Goal: Task Accomplishment & Management: Complete application form

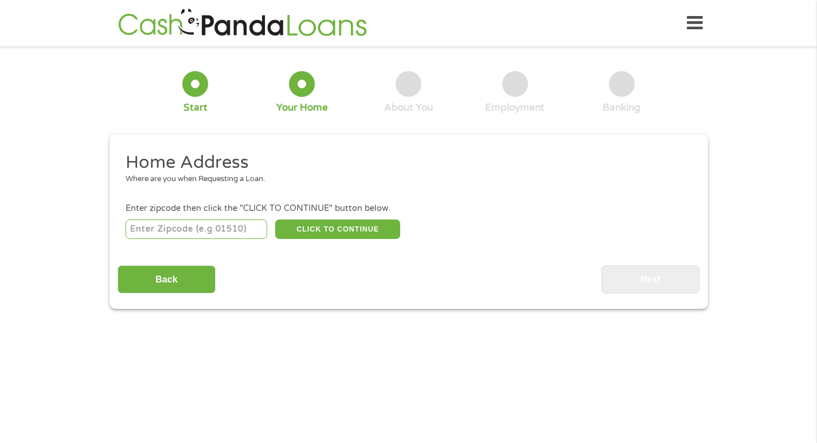
click at [203, 226] on input "number" at bounding box center [197, 229] width 142 height 19
type input "75243"
click at [347, 229] on button "CLICK TO CONTINUE" at bounding box center [337, 229] width 125 height 19
type input "75243"
type input "[GEOGRAPHIC_DATA]"
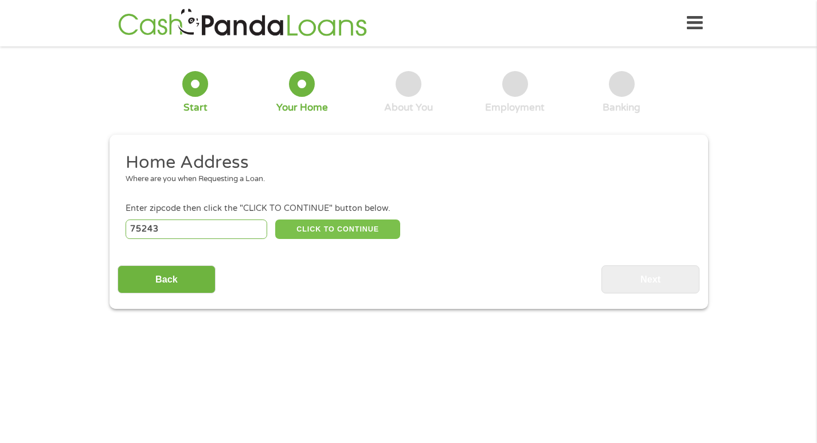
select select "[US_STATE]"
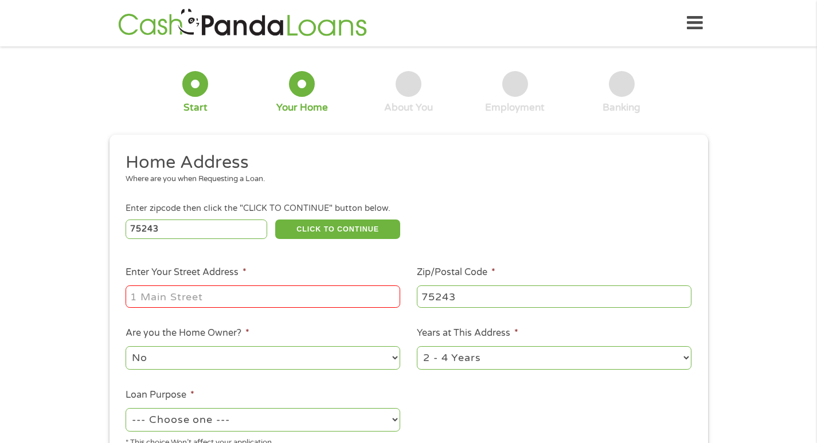
click at [302, 291] on input "Enter Your Street Address *" at bounding box center [263, 296] width 275 height 22
type input "12516 [GEOGRAPHIC_DATA]"
click at [683, 357] on select "1 Year or less 1 - 2 Years 2 - 4 Years Over 4 Years" at bounding box center [554, 357] width 275 height 23
click at [593, 320] on ul "Home Address Where are you when Requesting a Loan. Enter zipcode then click the…" at bounding box center [408, 304] width 582 height 306
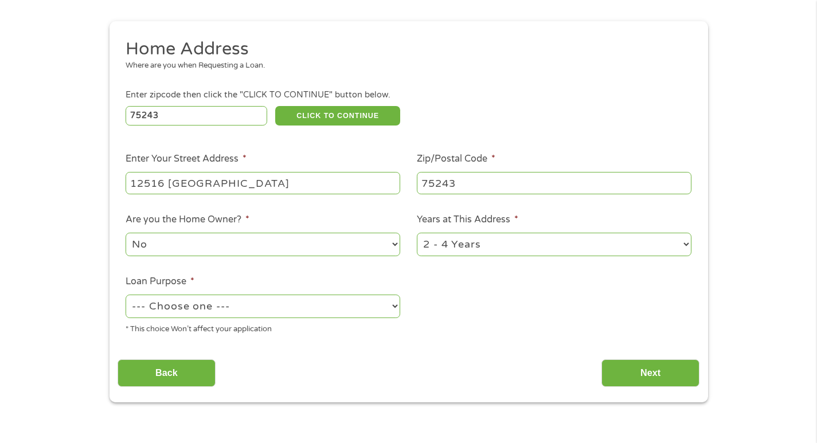
scroll to position [115, 0]
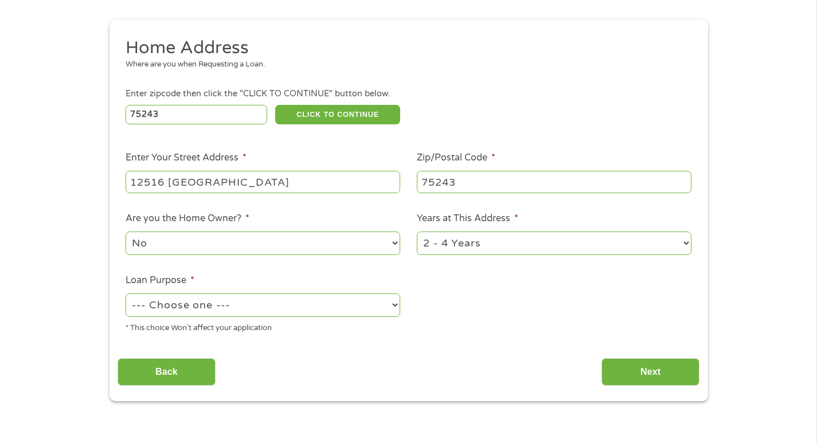
click at [398, 307] on select "--- Choose one --- Pay Bills Debt Consolidation Home Improvement Major Purchase…" at bounding box center [263, 304] width 275 height 23
select select "paybills"
click at [126, 293] on select "--- Choose one --- Pay Bills Debt Consolidation Home Improvement Major Purchase…" at bounding box center [263, 304] width 275 height 23
click at [642, 370] on input "Next" at bounding box center [650, 372] width 98 height 28
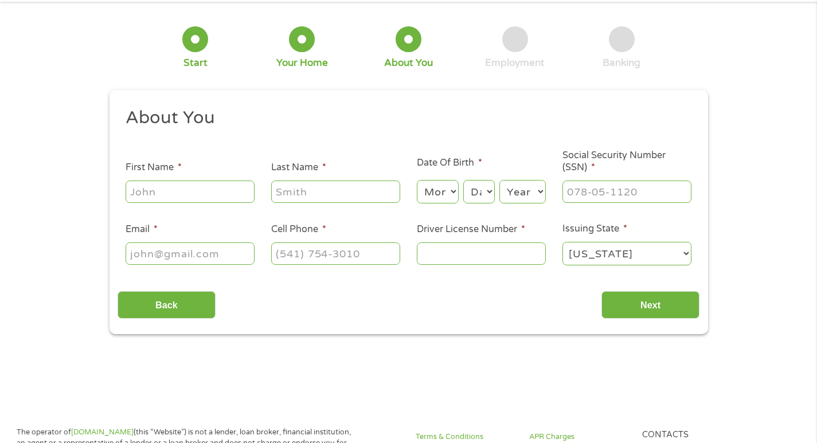
scroll to position [0, 0]
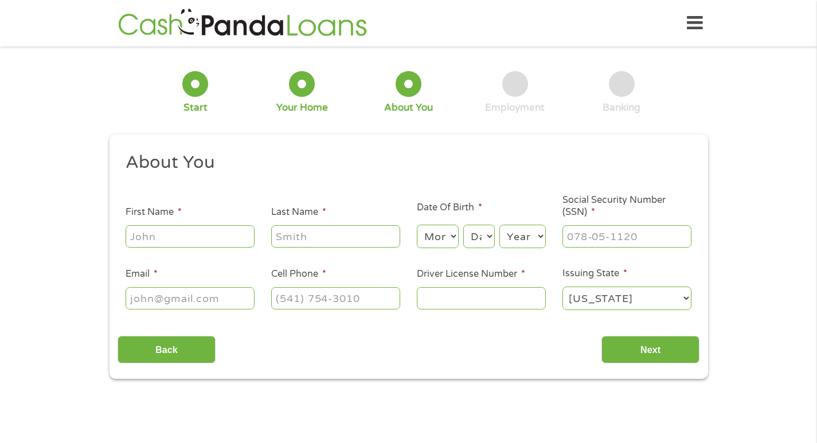
click at [234, 238] on input "First Name *" at bounding box center [190, 236] width 129 height 22
type input "[PERSON_NAME]"
click at [455, 236] on select "Month 1 2 3 4 5 6 7 8 9 10 11 12" at bounding box center [438, 236] width 42 height 23
select select "7"
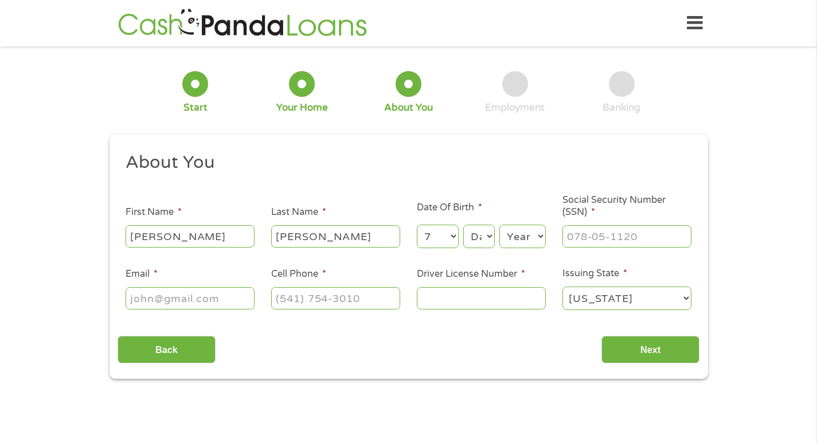
click at [417, 225] on select "Month 1 2 3 4 5 6 7 8 9 10 11 12" at bounding box center [438, 236] width 42 height 23
click at [495, 236] on div "Month Month 1 2 3 4 5 6 7 8 9 10 11 12 Day Day 1 2 3 4 5 6 7 8 9 10 11 12 13 14…" at bounding box center [481, 235] width 129 height 32
click at [489, 236] on select "Day 1 2 3 4 5 6 7 8 9 10 11 12 13 14 15 16 17 18 19 20 21 22 23 24 25 26 27 28 …" at bounding box center [478, 236] width 31 height 23
select select "23"
click at [463, 225] on select "Day 1 2 3 4 5 6 7 8 9 10 11 12 13 14 15 16 17 18 19 20 21 22 23 24 25 26 27 28 …" at bounding box center [478, 236] width 31 height 23
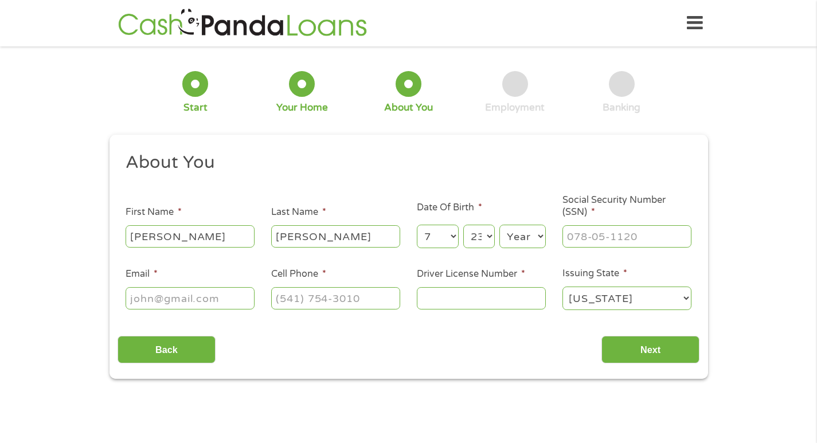
click at [539, 235] on select "Year [DATE] 2006 2005 2004 2003 2002 2001 2000 1999 1998 1997 1996 1995 1994 19…" at bounding box center [522, 236] width 46 height 23
select select "1960"
click at [499, 225] on select "Year [DATE] 2006 2005 2004 2003 2002 2001 2000 1999 1998 1997 1996 1995 1994 19…" at bounding box center [522, 236] width 46 height 23
click at [198, 299] on input "Email *" at bounding box center [190, 298] width 129 height 22
type input "[EMAIL_ADDRESS][DOMAIN_NAME]"
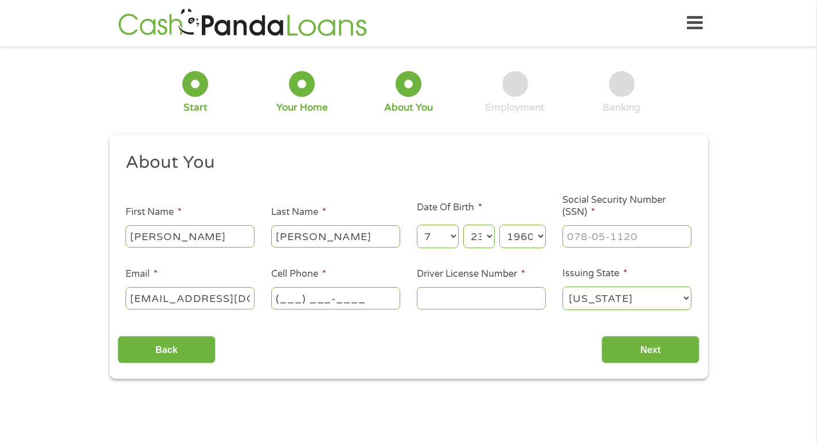
click at [300, 297] on input "(___) ___-____" at bounding box center [335, 298] width 129 height 22
type input "[PHONE_NUMBER]"
click at [448, 294] on input "Driver License Number *" at bounding box center [481, 298] width 129 height 22
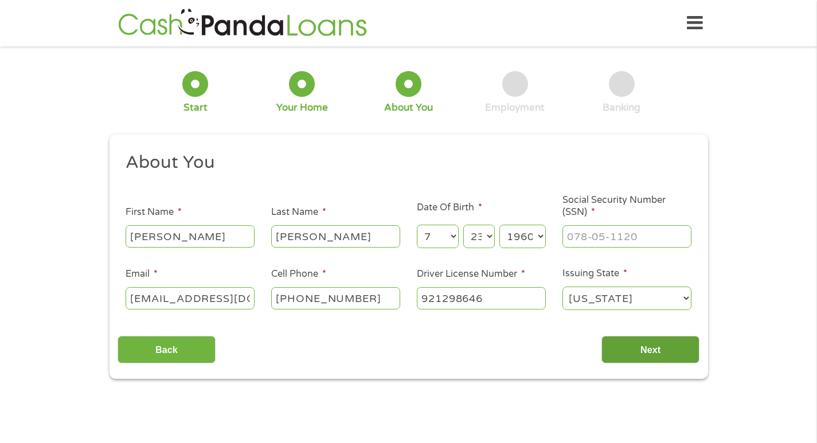
type input "921298646"
drag, startPoint x: 643, startPoint y: 354, endPoint x: 536, endPoint y: 344, distance: 106.5
click at [536, 344] on div "Back Next" at bounding box center [408, 345] width 582 height 36
click at [686, 299] on select "[US_STATE] [US_STATE] [US_STATE] [US_STATE] [US_STATE] [US_STATE] [US_STATE] [U…" at bounding box center [626, 298] width 129 height 23
select select "[US_STATE]"
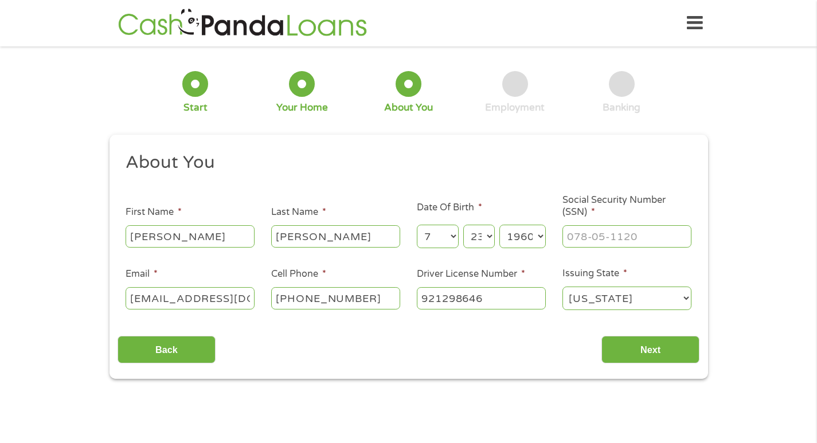
click at [562, 287] on select "[US_STATE] [US_STATE] [US_STATE] [US_STATE] [US_STATE] [US_STATE] [US_STATE] [U…" at bounding box center [626, 298] width 129 height 23
click at [636, 238] on input "___-__-____" at bounding box center [626, 236] width 129 height 22
type input "431-37-4338"
click at [662, 355] on input "Next" at bounding box center [650, 350] width 98 height 28
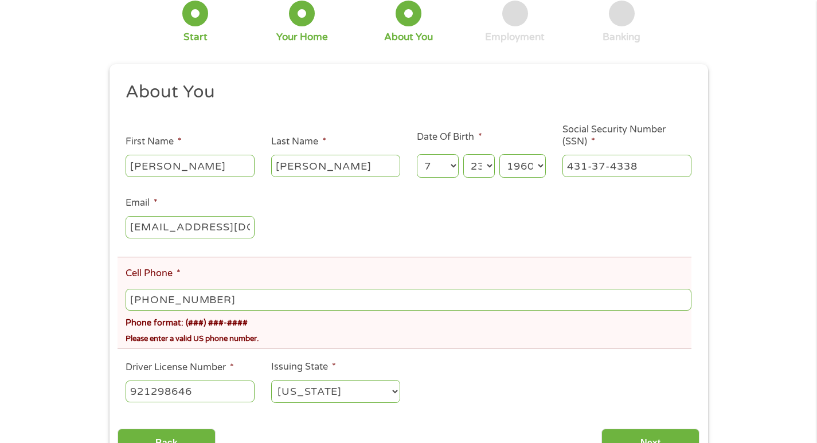
scroll to position [115, 0]
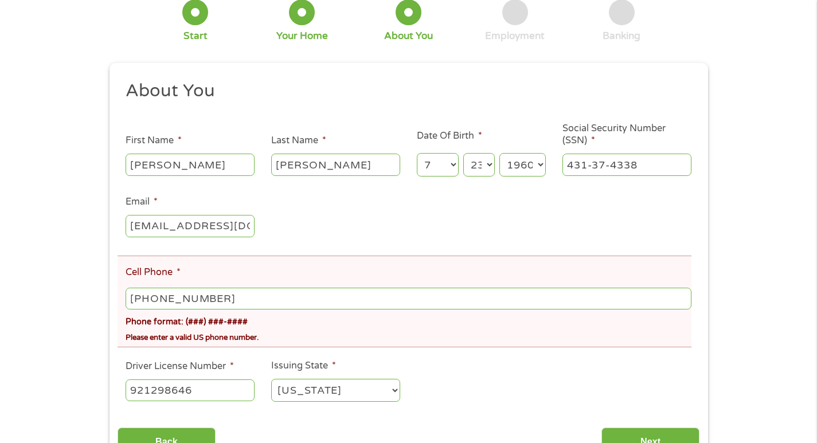
click at [252, 299] on input "[PHONE_NUMBER]" at bounding box center [408, 299] width 565 height 22
click at [659, 434] on input "Next" at bounding box center [650, 442] width 98 height 28
click at [155, 299] on input "[PHONE_NUMBER]" at bounding box center [408, 299] width 565 height 22
type input "[PHONE_NUMBER]"
